Goal: Transaction & Acquisition: Purchase product/service

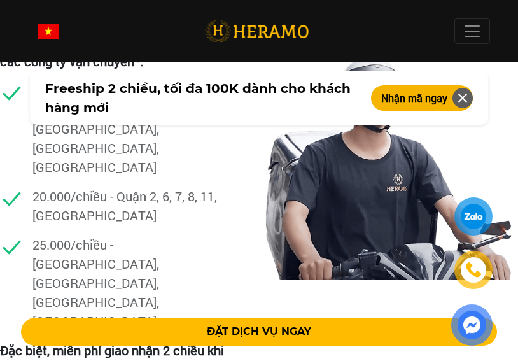
scroll to position [5240, 0]
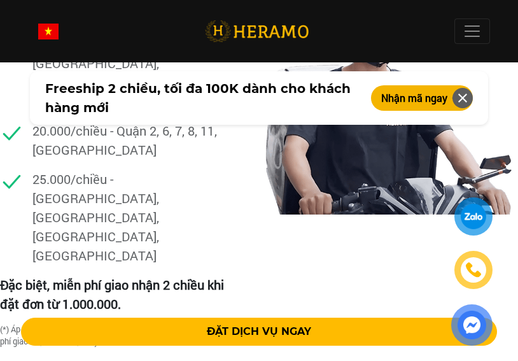
click at [232, 323] on button "ĐẶT DỊCH VỤ NGAY" at bounding box center [259, 332] width 477 height 28
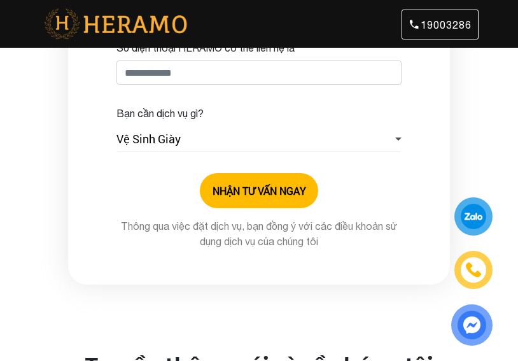
scroll to position [582, 0]
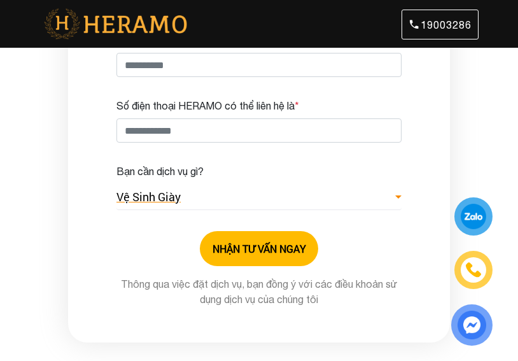
click at [299, 184] on link "Vệ Sinh Giày" at bounding box center [258, 197] width 285 height 26
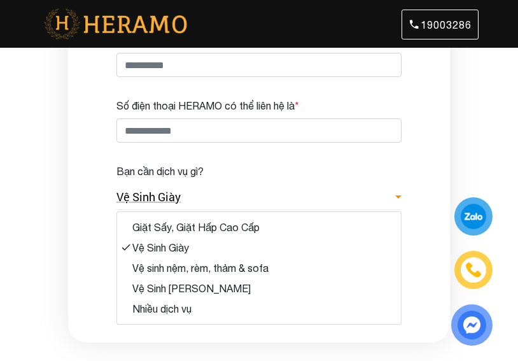
click at [299, 184] on link "Vệ Sinh Giày" at bounding box center [258, 197] width 285 height 26
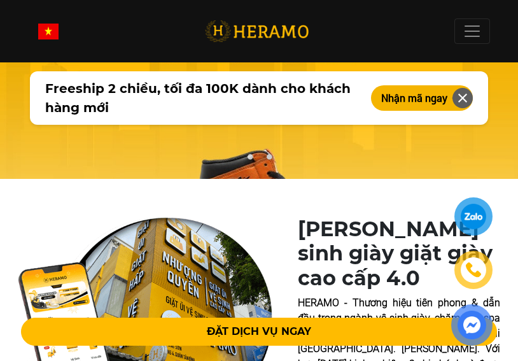
scroll to position [127, 0]
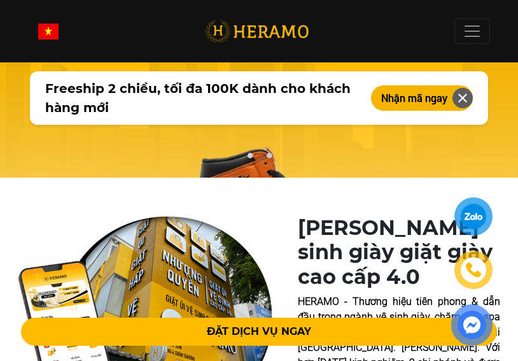
click at [250, 325] on button "ĐẶT DỊCH VỤ NGAY" at bounding box center [259, 332] width 477 height 28
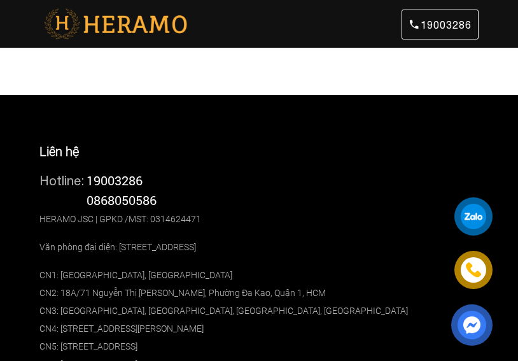
scroll to position [1464, 0]
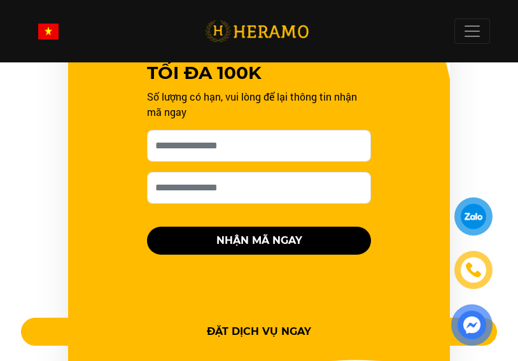
scroll to position [1528, 0]
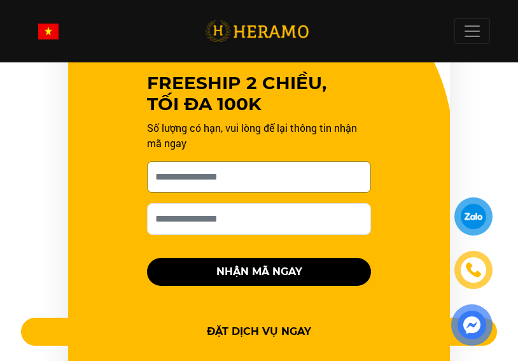
click at [251, 161] on input "Cho HERAMO xin tên của bạn nhé *" at bounding box center [259, 177] width 224 height 32
type input "**********"
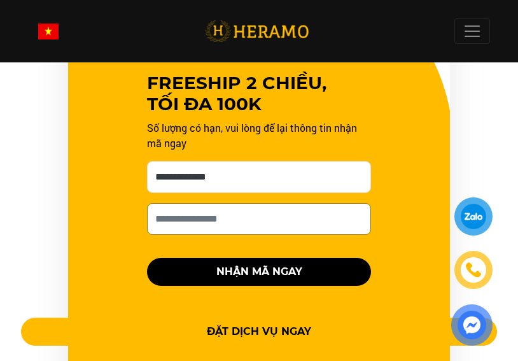
drag, startPoint x: 243, startPoint y: 151, endPoint x: 218, endPoint y: 179, distance: 37.4
click at [223, 203] on input "Số điện thoại HERAMO có thể liên hệ là *" at bounding box center [259, 219] width 224 height 32
type input "**********"
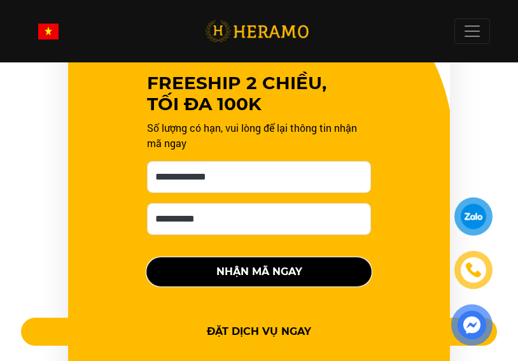
click at [247, 258] on button "NHẬN MÃ NGAY" at bounding box center [259, 272] width 224 height 28
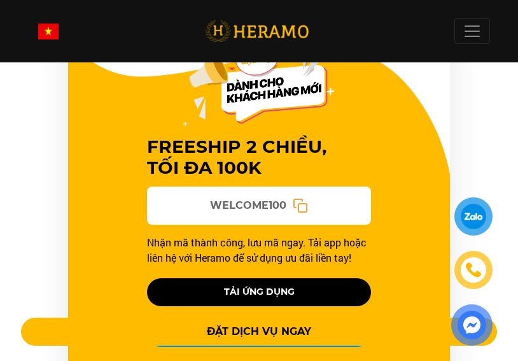
scroll to position [1886, 0]
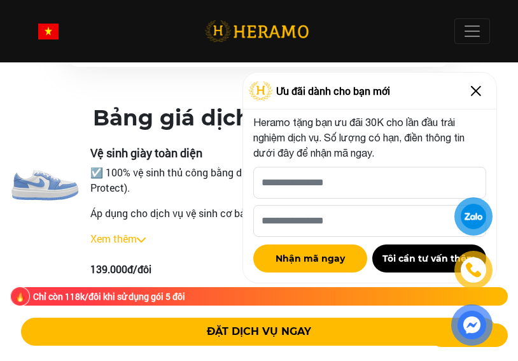
click at [483, 95] on img at bounding box center [476, 91] width 20 height 20
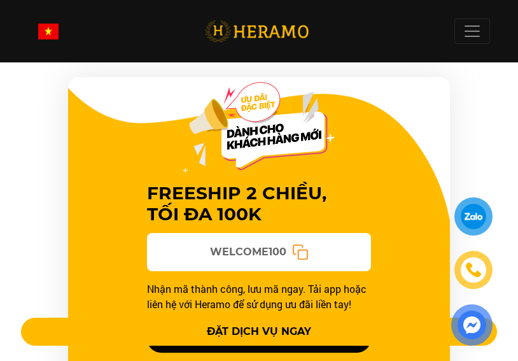
scroll to position [1440, 0]
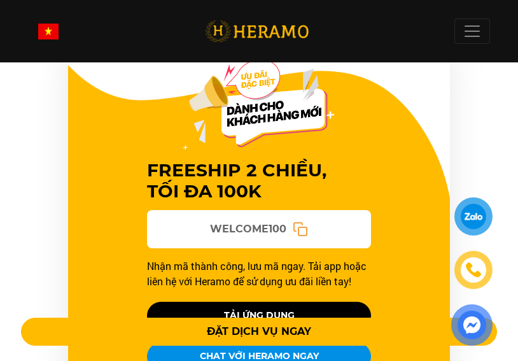
click at [306, 167] on div "FREESHIP 2 CHIỀU, TỐI ĐA 100K WELCOME100 Nhận mã thành công, lưu mã ngay. Tải a…" at bounding box center [259, 233] width 255 height 306
click at [309, 210] on div "WELCOME100" at bounding box center [259, 229] width 224 height 38
click at [306, 221] on icon at bounding box center [300, 229] width 17 height 17
click at [312, 258] on p "Nhận mã thành công, lưu mã ngay. Tải app hoặc liên hệ với Heramo để sử dụng ưu …" at bounding box center [259, 273] width 224 height 31
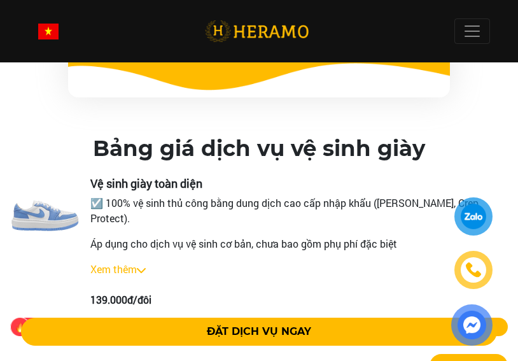
scroll to position [1886, 0]
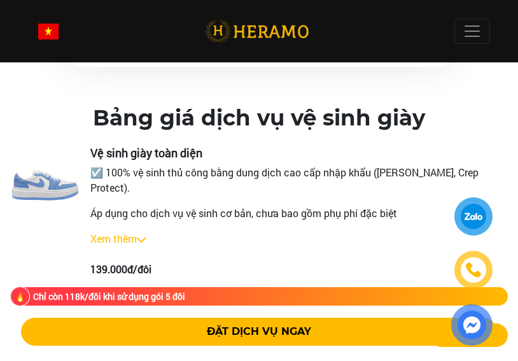
click at [132, 174] on div "Vệ sinh giày toàn diện ☑️ 100% vệ sinh thủ công bằng dung dịch cao cấp nhập khẩ…" at bounding box center [299, 211] width 418 height 131
click at [123, 232] on link "Xem thêm" at bounding box center [113, 238] width 46 height 13
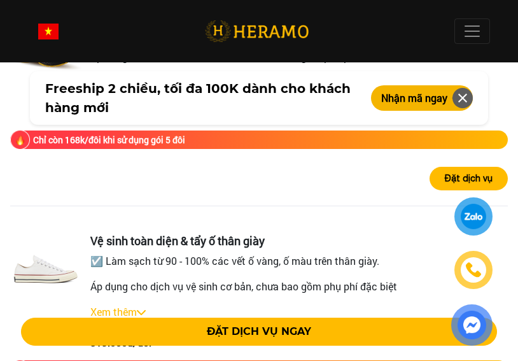
scroll to position [3350, 0]
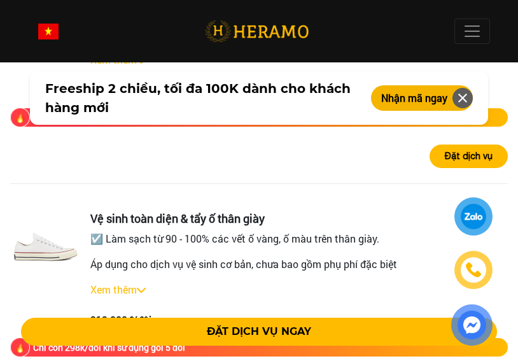
click at [117, 283] on link "Xem thêm" at bounding box center [113, 289] width 46 height 13
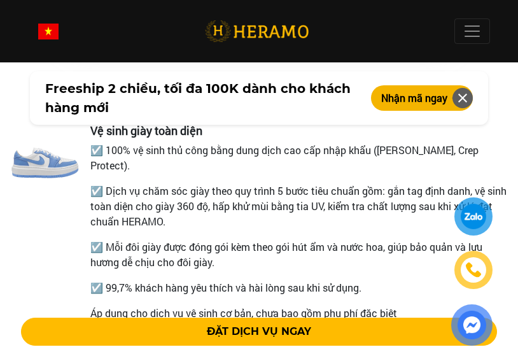
scroll to position [1886, 0]
